Goal: Task Accomplishment & Management: Use online tool/utility

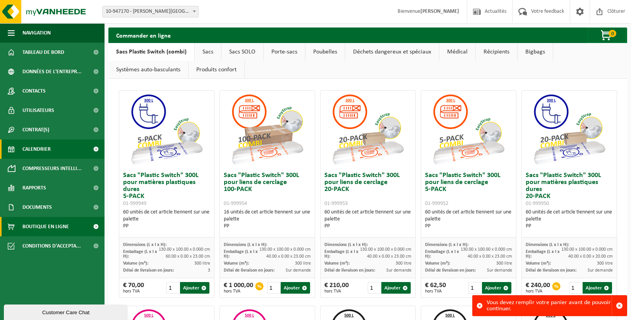
click at [49, 151] on span "Calendrier" at bounding box center [36, 148] width 28 height 19
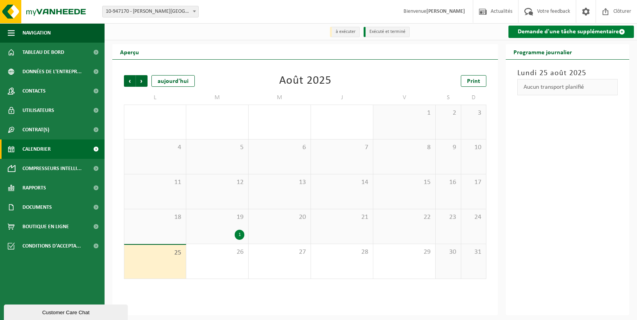
click at [564, 34] on link "Demande d'une tâche supplémentaire" at bounding box center [570, 32] width 125 height 12
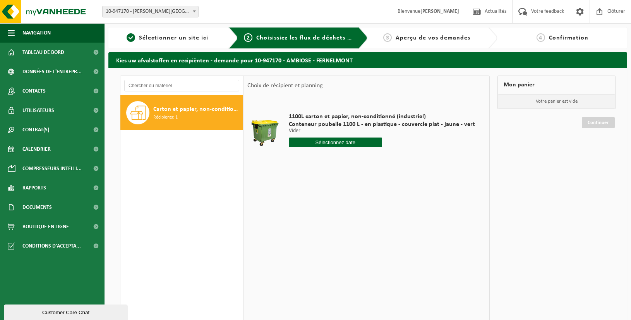
click at [184, 121] on div "Carton et papier, non-conditionné (industriel) Récipients: 1" at bounding box center [197, 112] width 88 height 23
drag, startPoint x: 338, startPoint y: 120, endPoint x: 400, endPoint y: 120, distance: 62.0
click at [400, 120] on span "Conteneur poubelle 1100 L - en plastique - couvercle plat - jaune - vert" at bounding box center [382, 124] width 186 height 8
click at [398, 141] on div at bounding box center [382, 142] width 186 height 10
click at [58, 50] on span "Tableau de bord" at bounding box center [43, 52] width 42 height 19
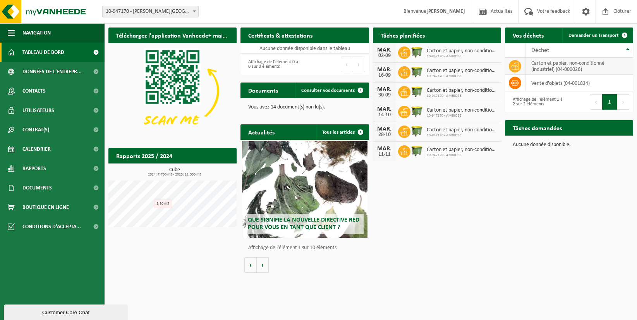
click at [569, 69] on td "carton et papier, non-conditionné (industriel) (04-000026)" at bounding box center [579, 66] width 108 height 17
click at [628, 49] on th "Déchet" at bounding box center [579, 50] width 108 height 15
drag, startPoint x: 542, startPoint y: 219, endPoint x: 562, endPoint y: 185, distance: 39.2
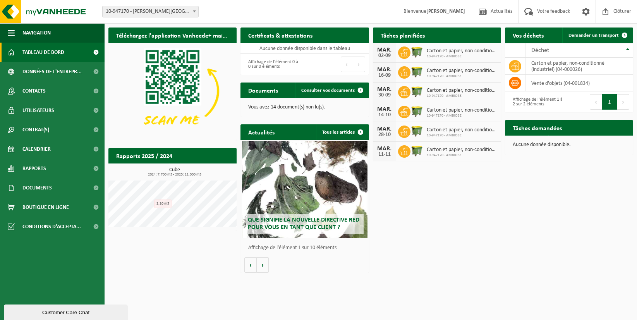
click at [542, 220] on div "Téléchargez l'application Vanheede+ maintenant! Cachez Certificats & attestatio…" at bounding box center [370, 150] width 529 height 253
